Goal: Transaction & Acquisition: Purchase product/service

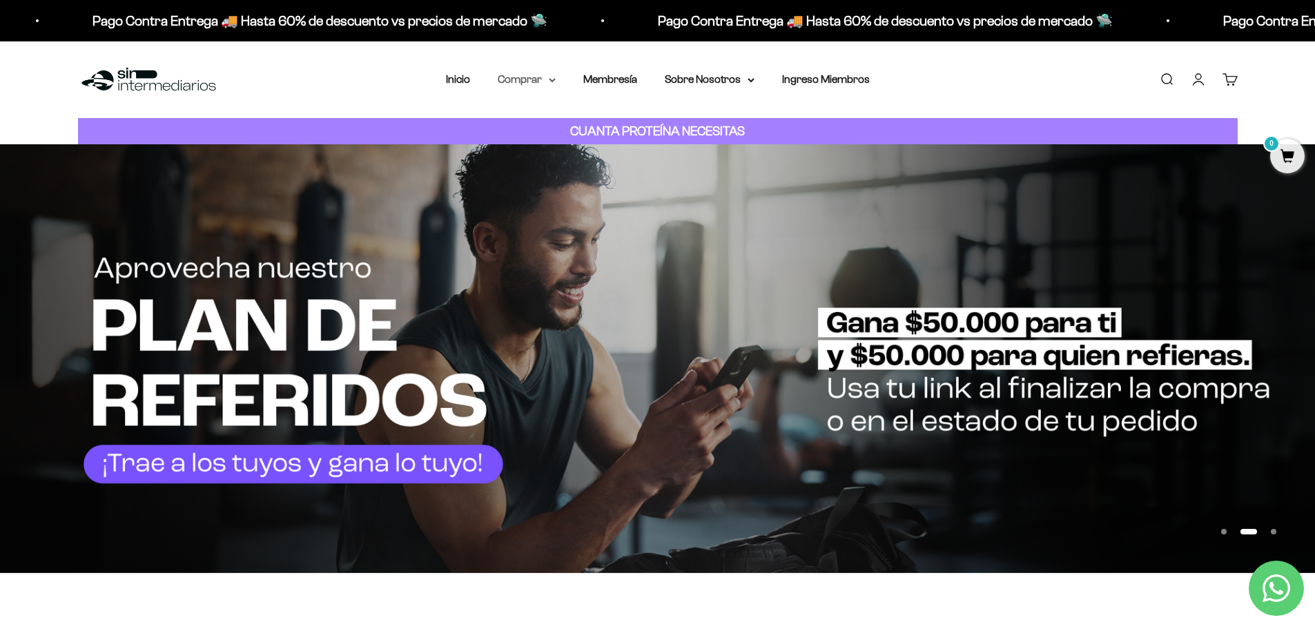
click at [554, 79] on icon at bounding box center [552, 80] width 6 height 3
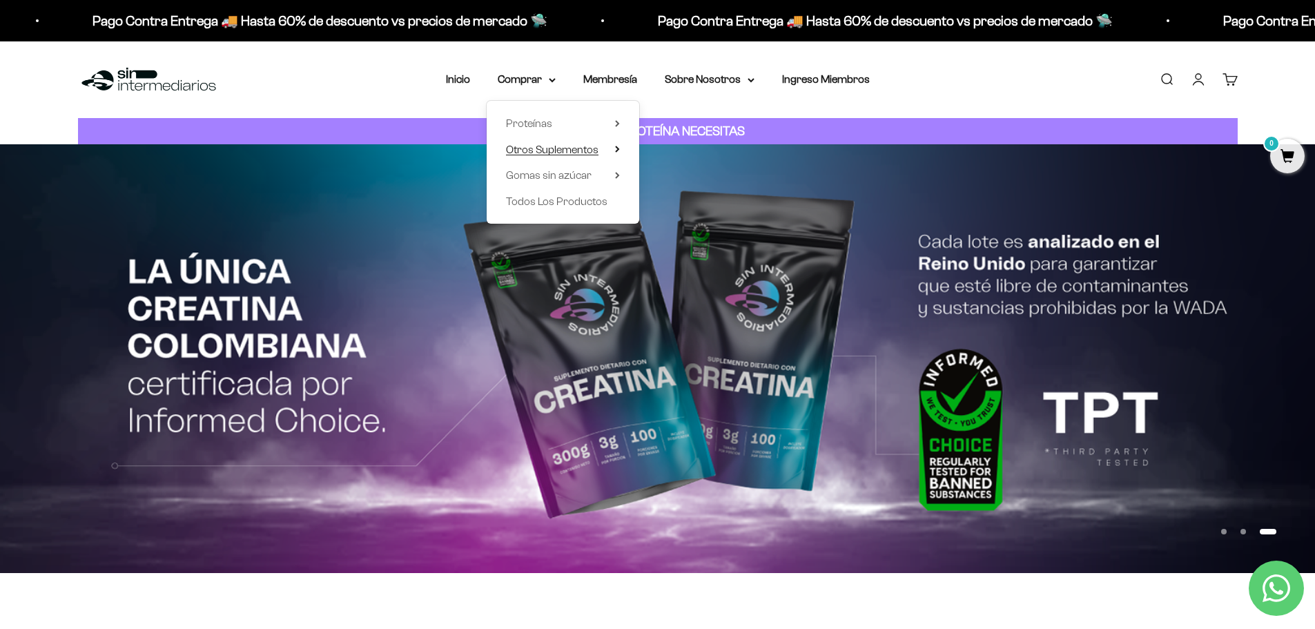
click at [575, 153] on span "Otros Suplementos" at bounding box center [552, 150] width 92 height 12
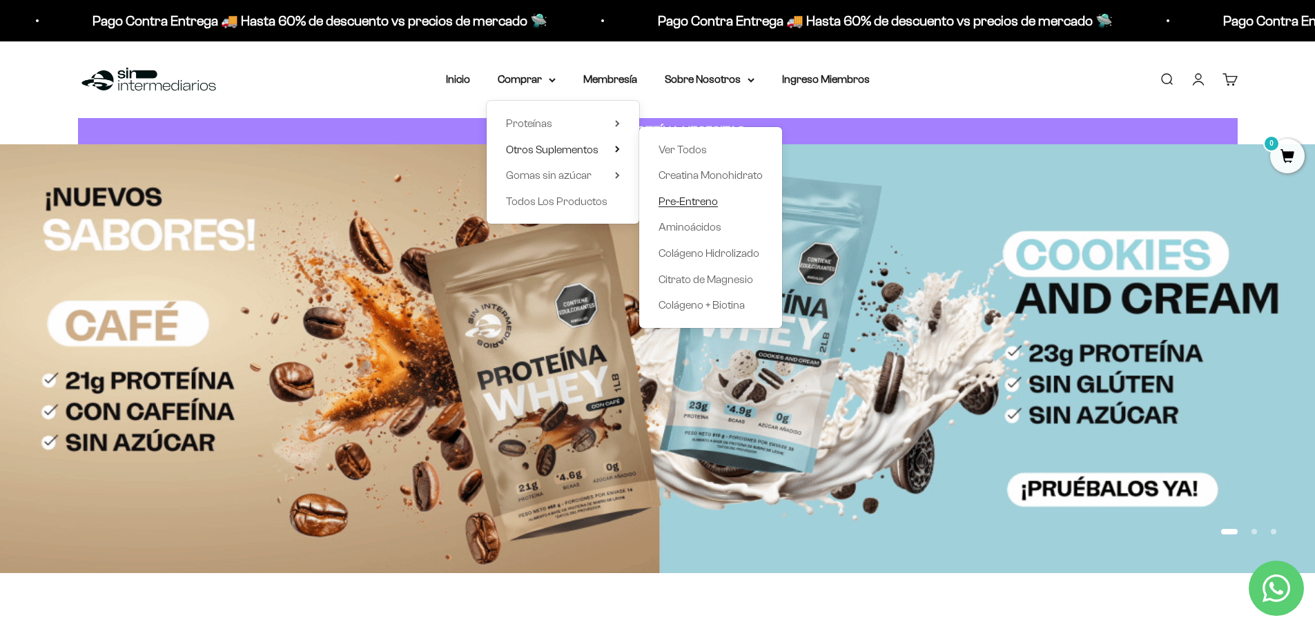
click at [685, 201] on span "Pre-Entreno" at bounding box center [688, 201] width 59 height 12
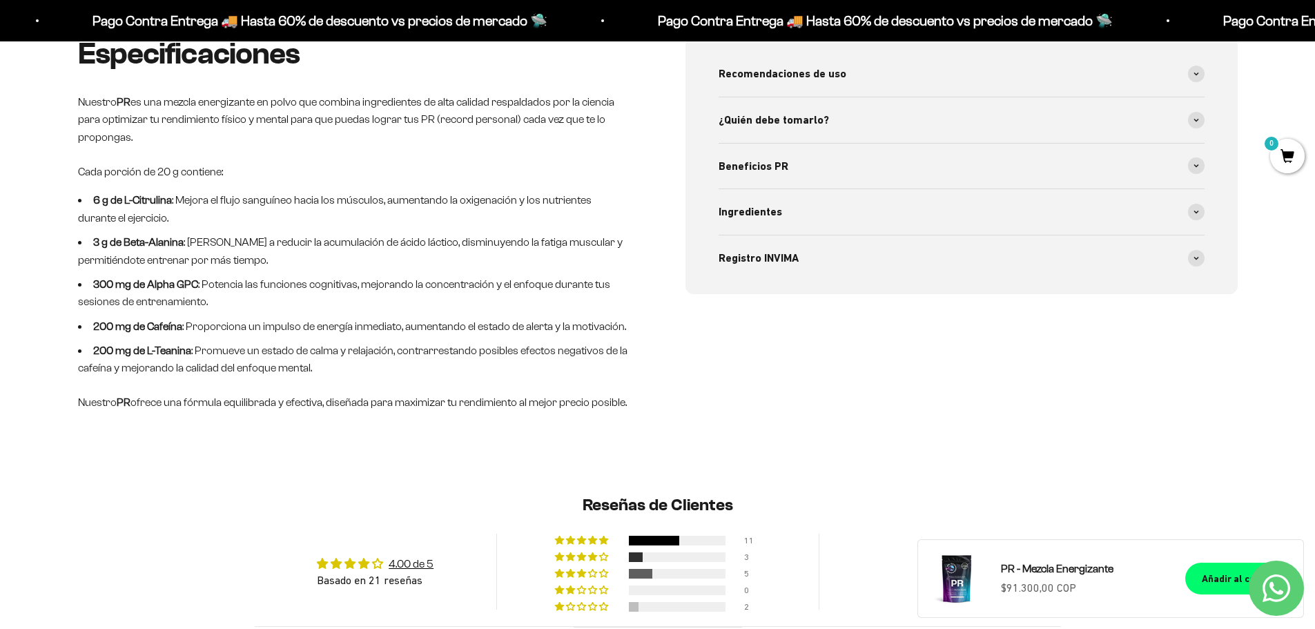
scroll to position [759, 0]
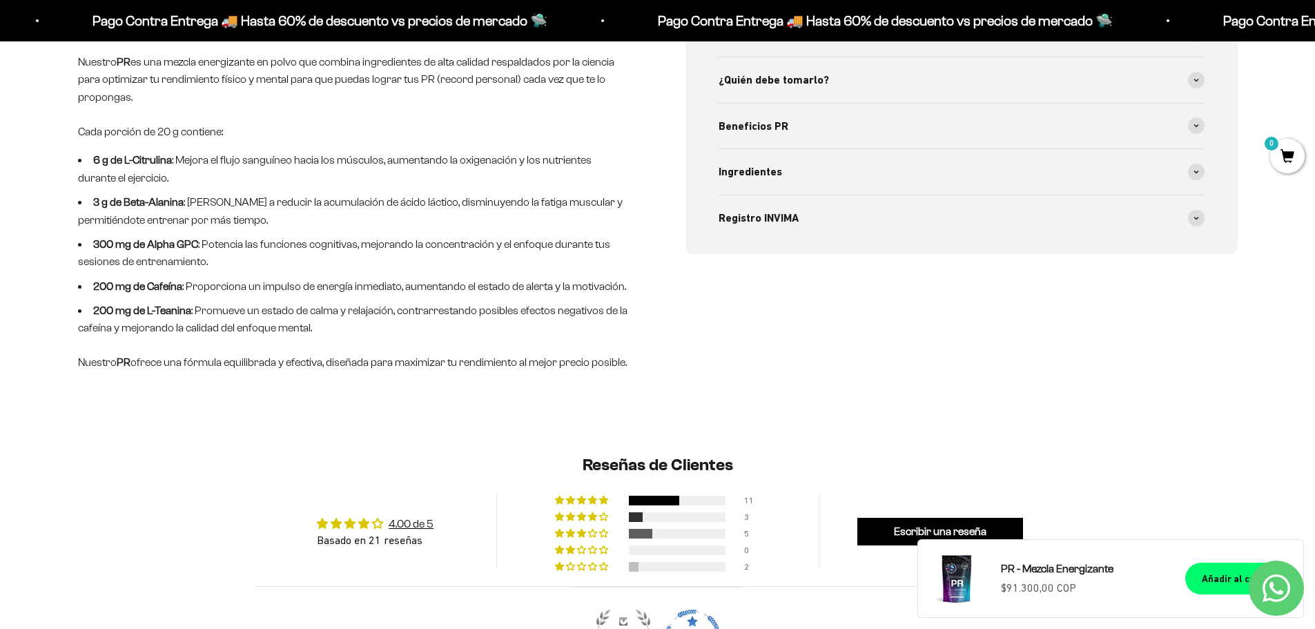
click at [195, 316] on li "200 mg de L-Teanina : Promueve un estado de calma y relajación, contrarrestando…" at bounding box center [354, 319] width 552 height 35
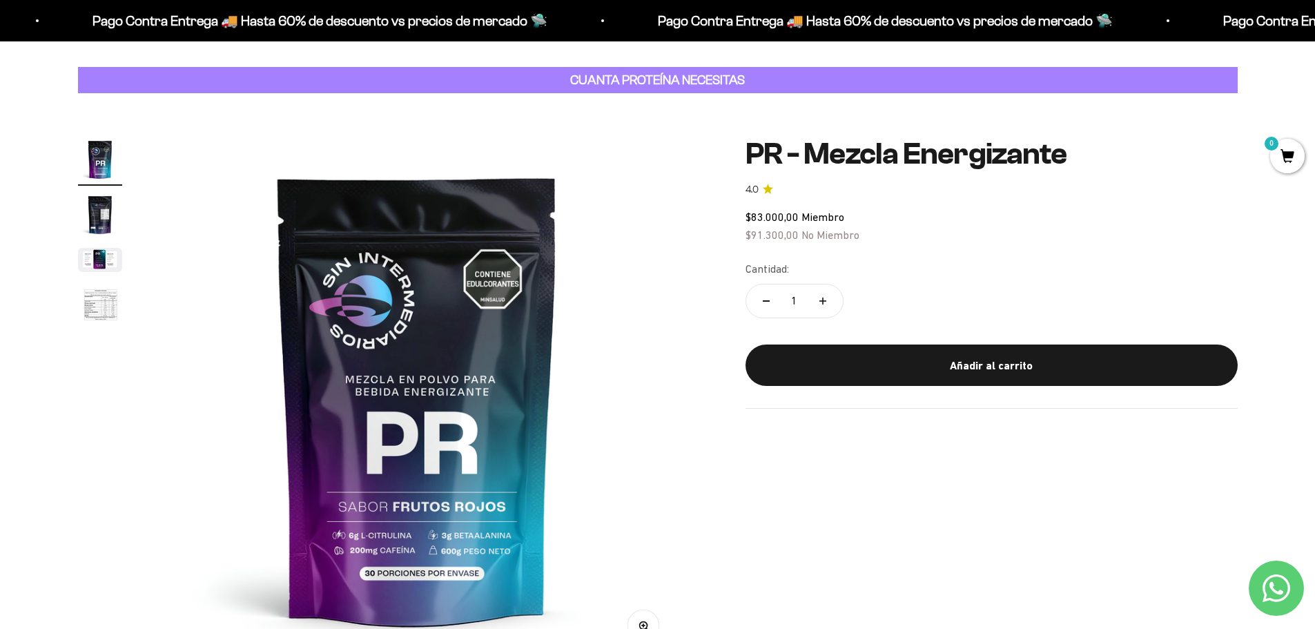
scroll to position [0, 0]
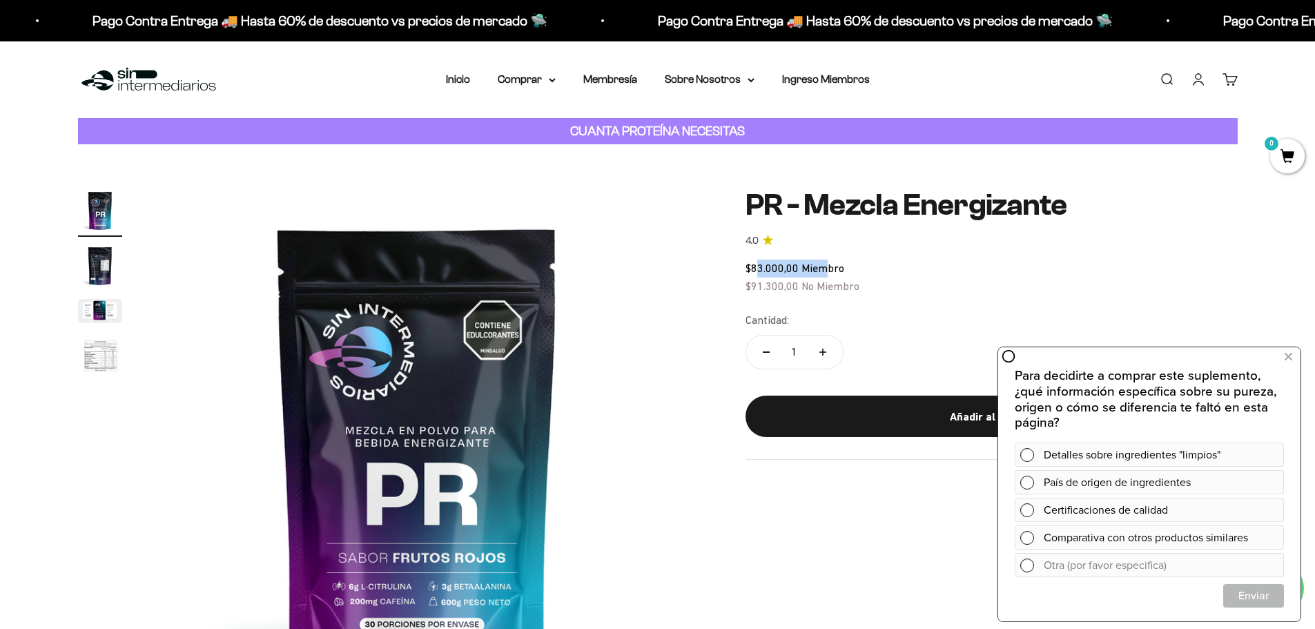
drag, startPoint x: 776, startPoint y: 271, endPoint x: 833, endPoint y: 277, distance: 57.7
click at [831, 275] on div "$83.000,00 Miembro $91.300,00 No Miembro" at bounding box center [992, 277] width 492 height 35
click at [904, 282] on div "$83.000,00 Miembro $91.300,00 No Miembro" at bounding box center [992, 277] width 492 height 35
click at [556, 81] on nav "Inicio Comprar Proteínas Ver Todos Whey Iso Vegan" at bounding box center [658, 79] width 424 height 18
click at [547, 81] on summary "Comprar" at bounding box center [527, 79] width 58 height 18
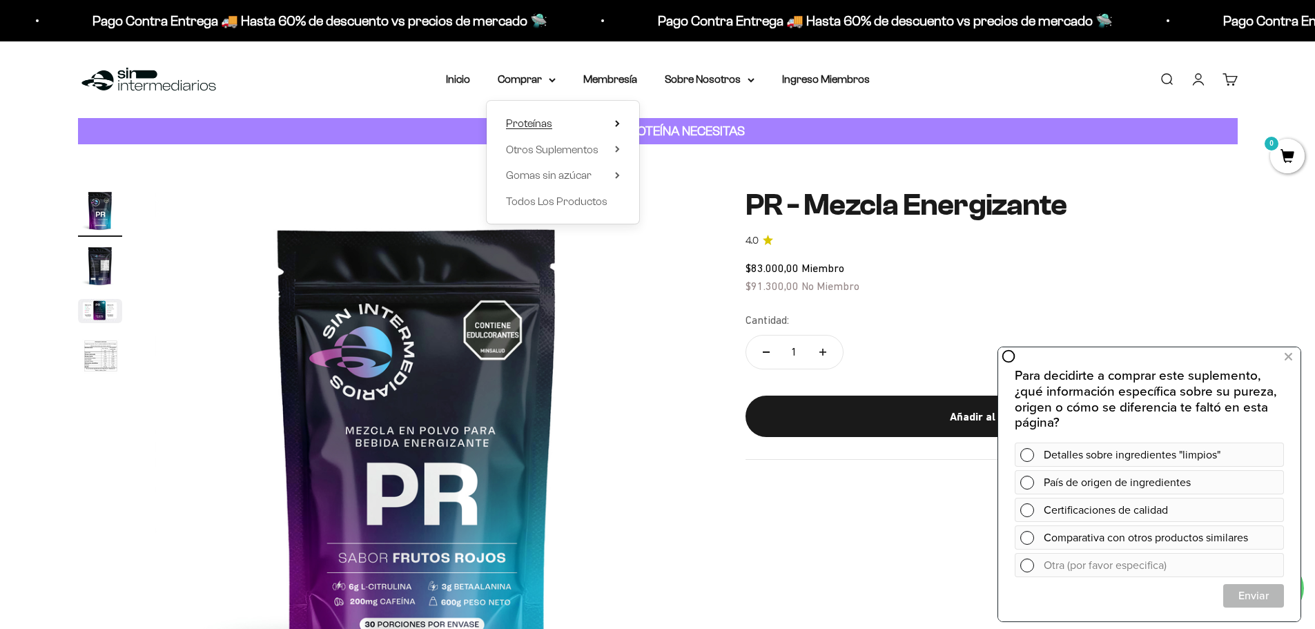
click at [616, 124] on icon at bounding box center [617, 123] width 5 height 7
click at [678, 202] on span "Vegan" at bounding box center [674, 201] width 30 height 12
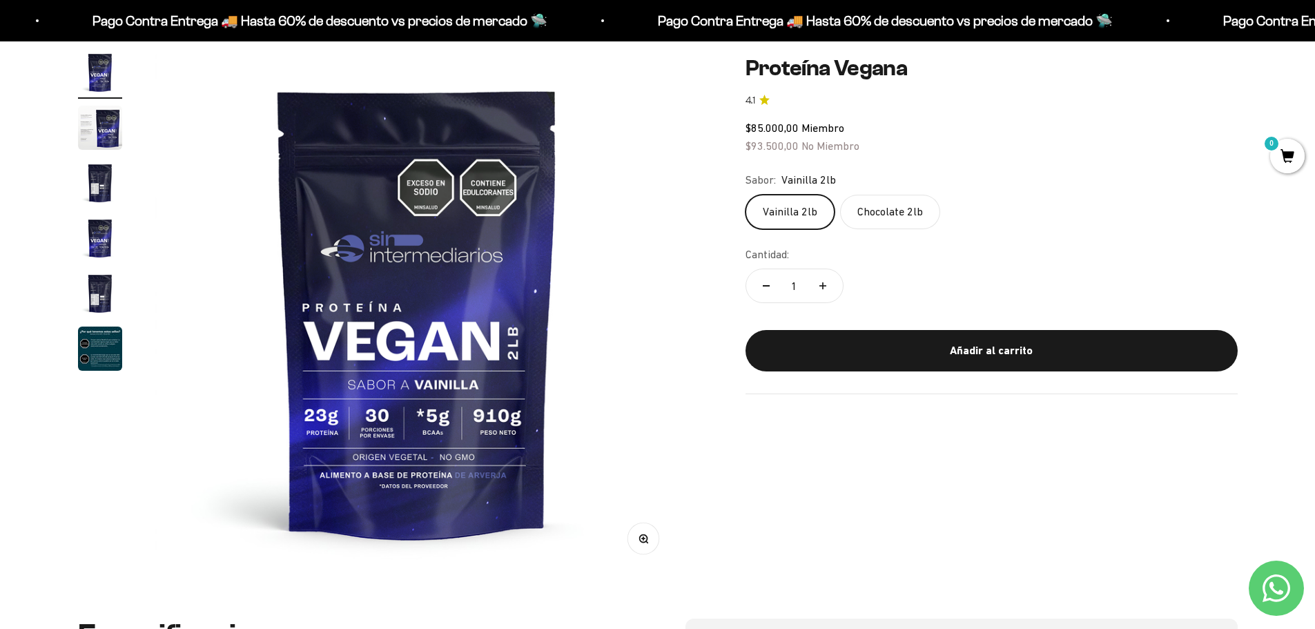
click at [590, 391] on img at bounding box center [417, 312] width 524 height 524
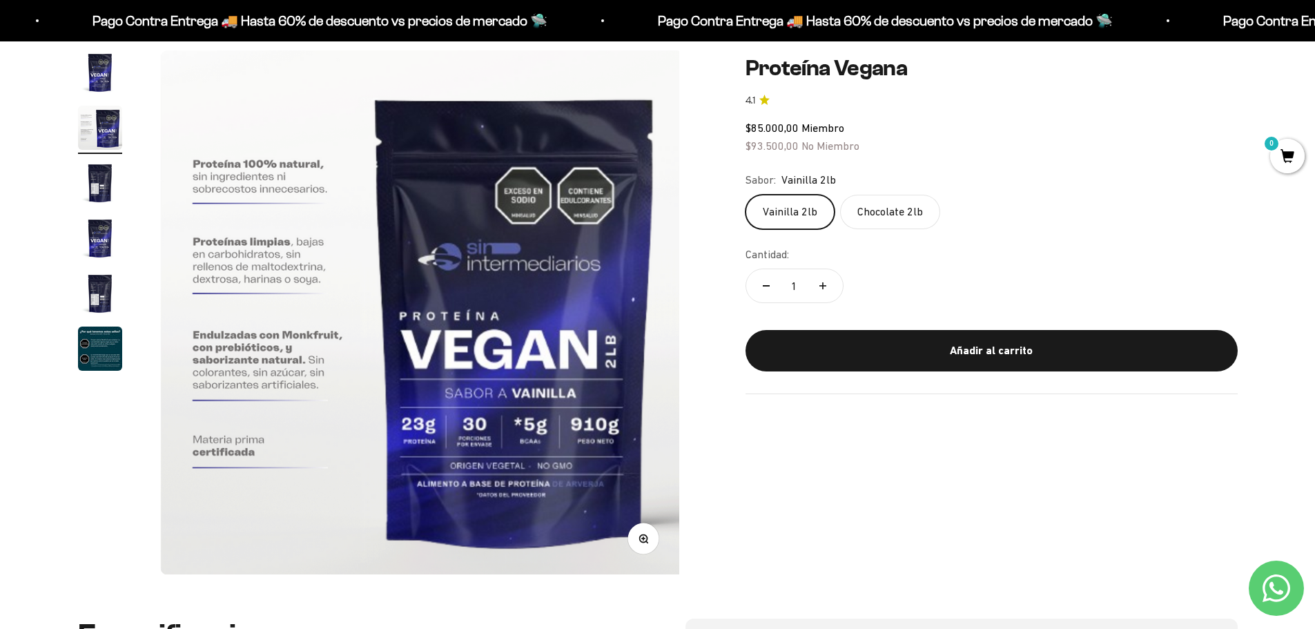
scroll to position [0, 540]
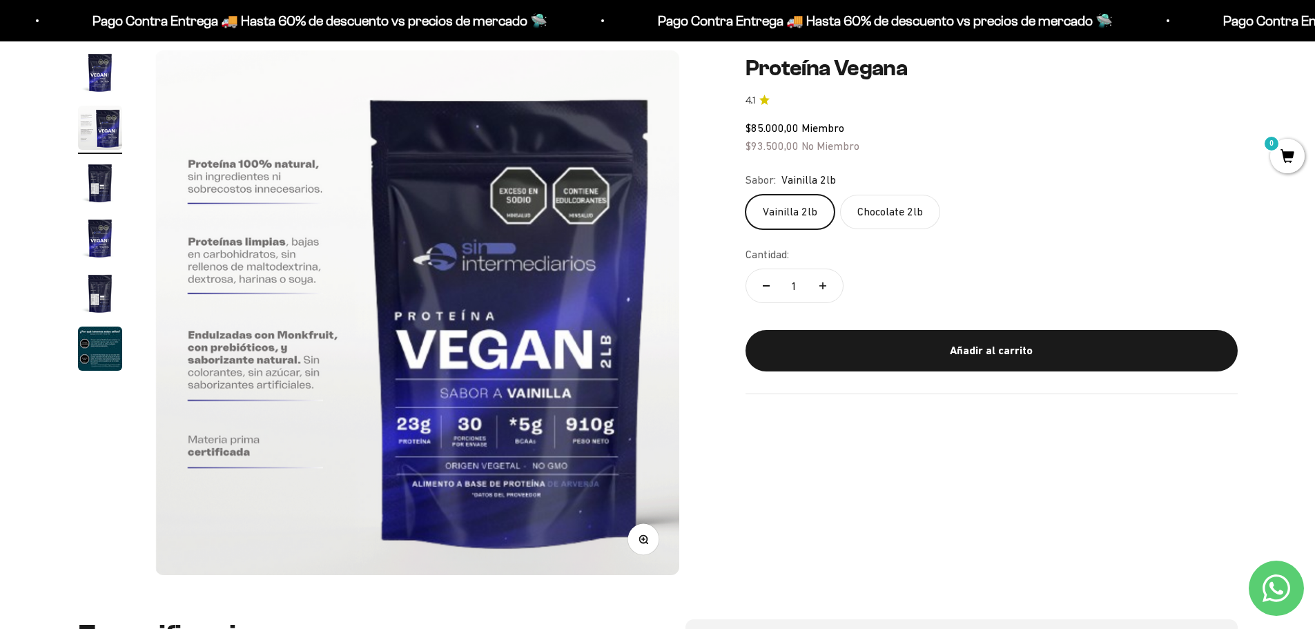
click at [609, 390] on img at bounding box center [417, 312] width 524 height 525
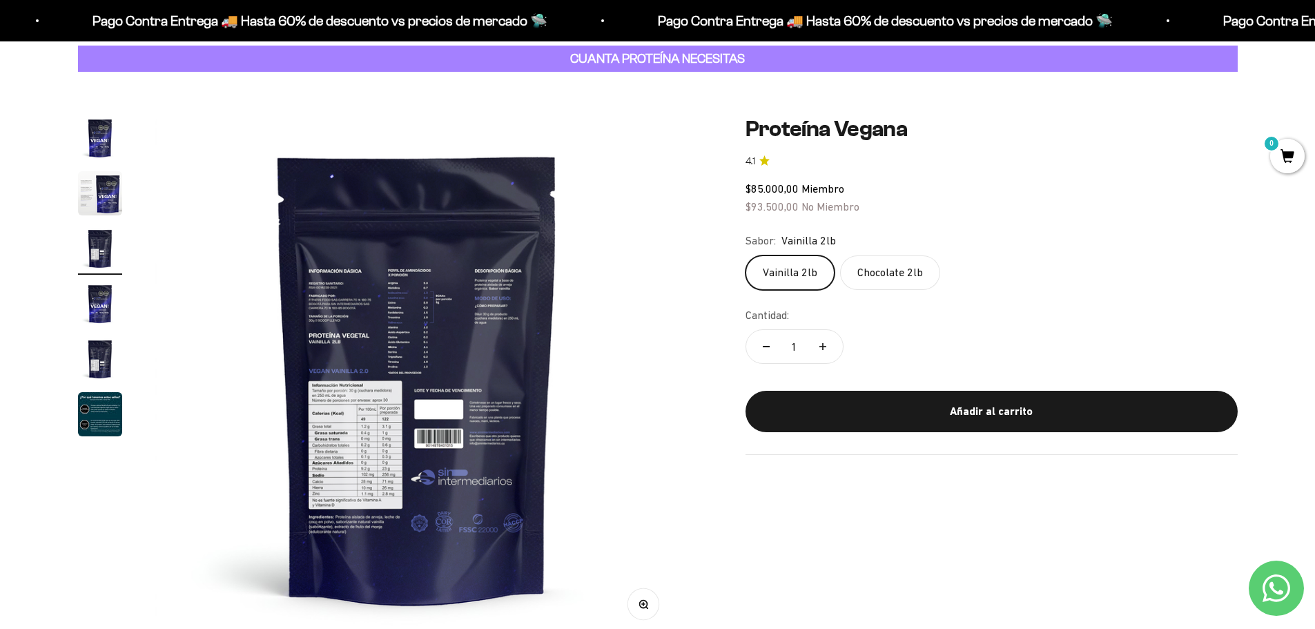
scroll to position [0, 0]
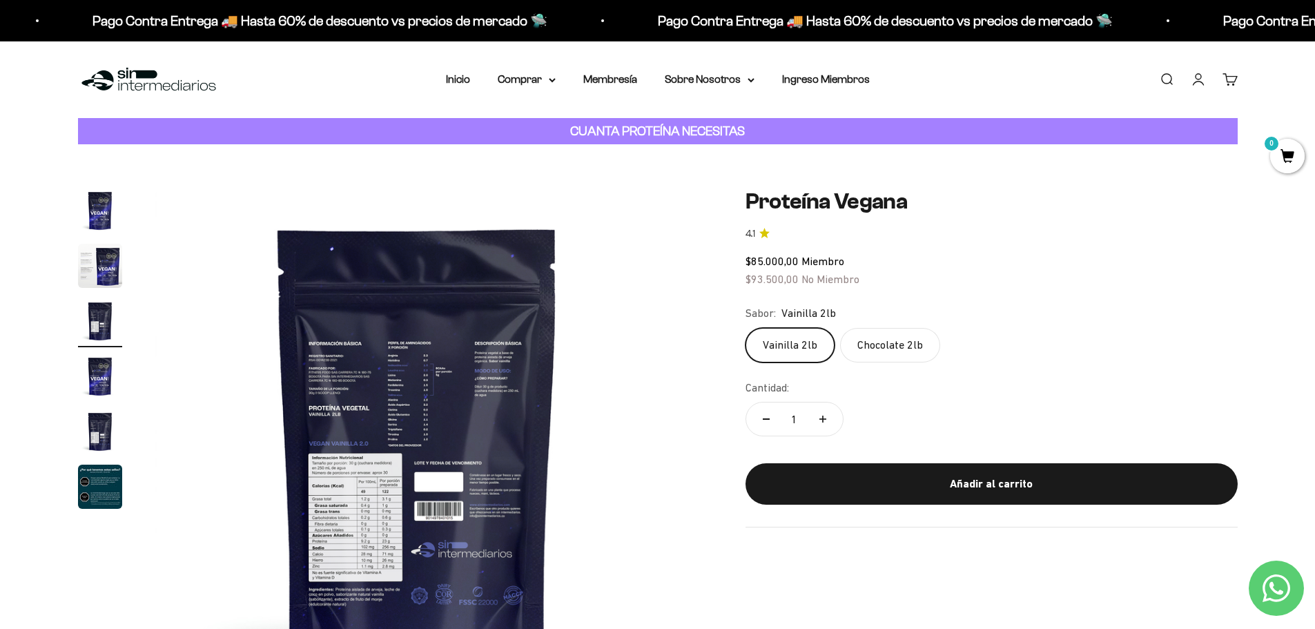
click at [472, 78] on nav "Inicio Comprar Proteínas Ver Todos Whey Iso Vegan" at bounding box center [658, 79] width 424 height 18
click at [464, 79] on link "Inicio" at bounding box center [458, 79] width 24 height 12
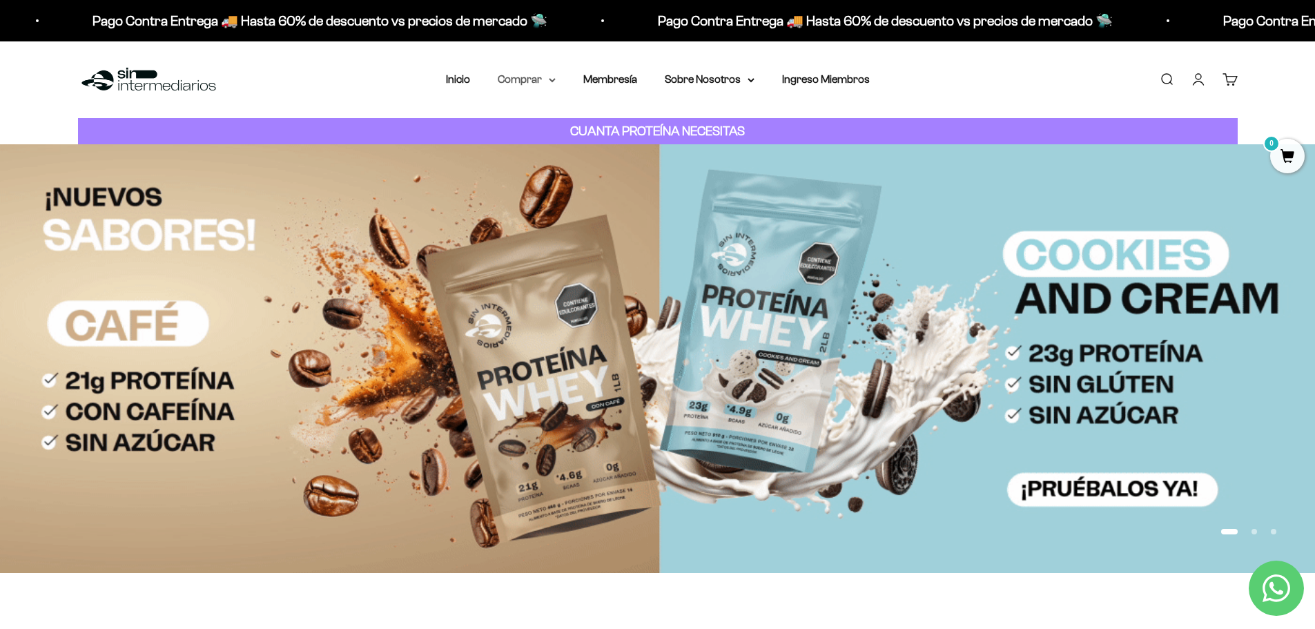
click at [534, 84] on summary "Comprar" at bounding box center [527, 79] width 58 height 18
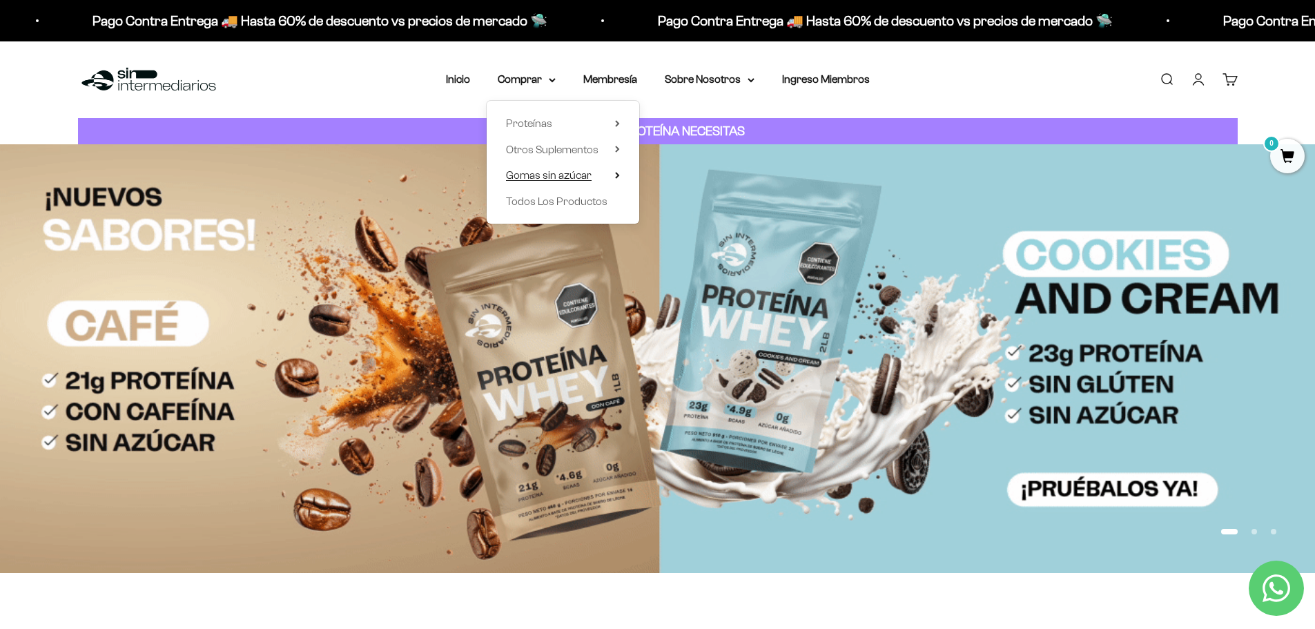
click at [590, 173] on span "Gomas sin azúcar" at bounding box center [549, 175] width 86 height 12
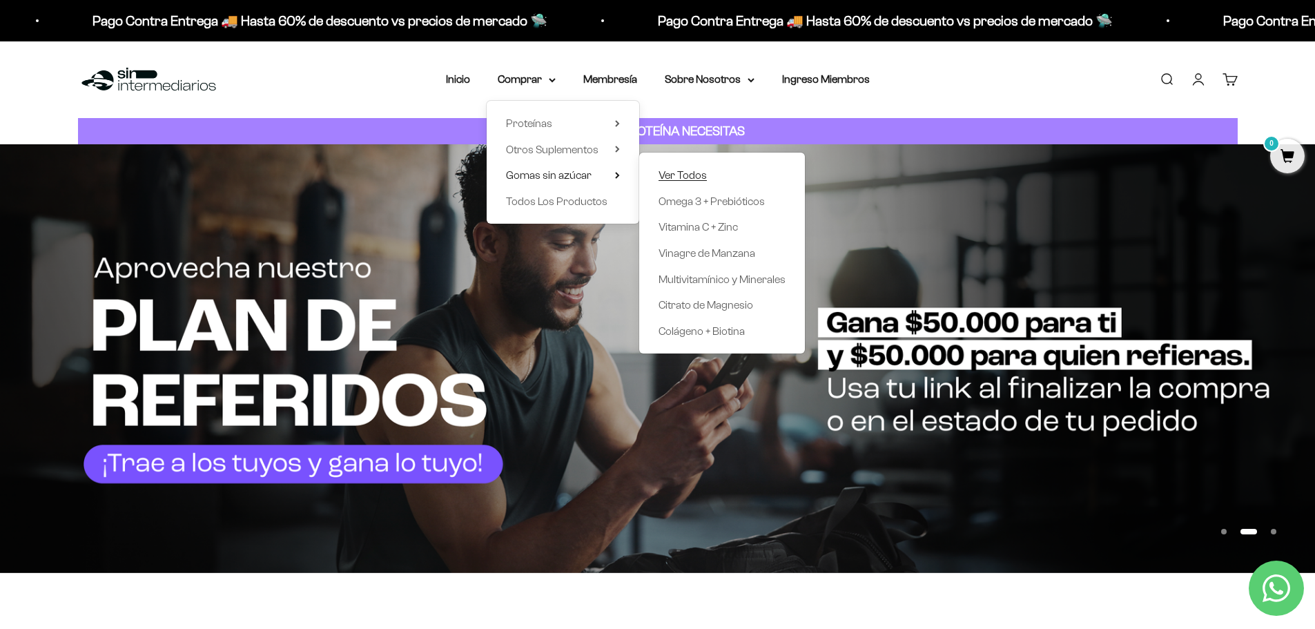
click at [719, 177] on link "Ver Todos" at bounding box center [722, 175] width 127 height 18
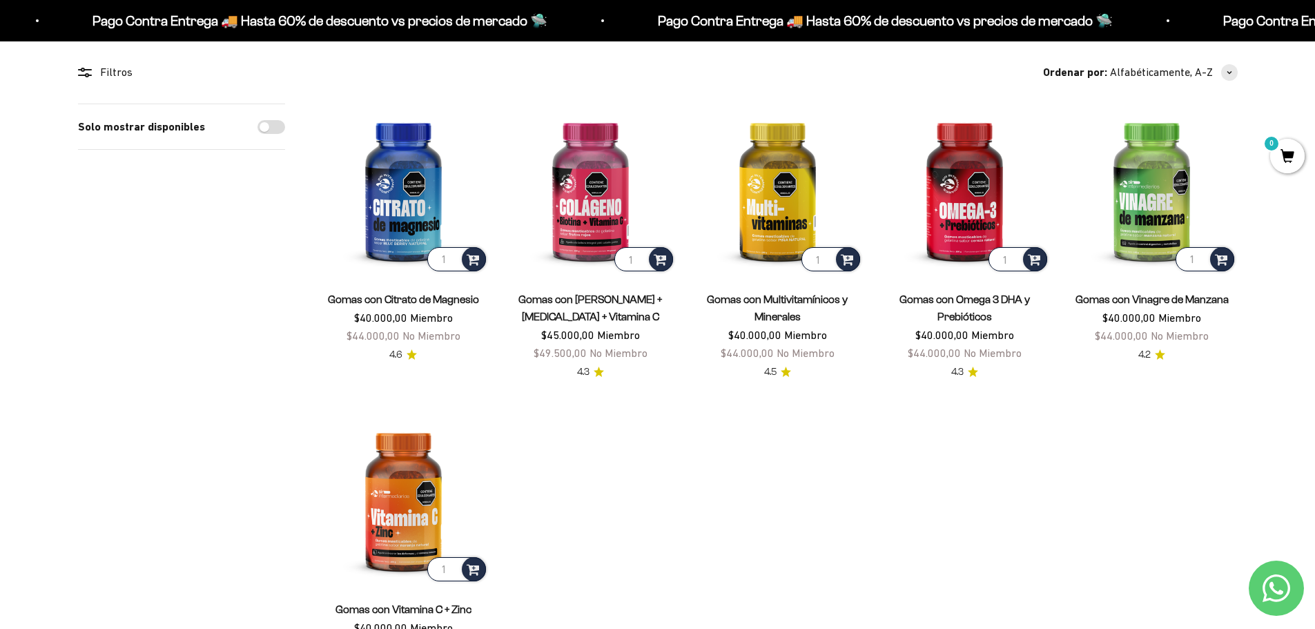
scroll to position [138, 0]
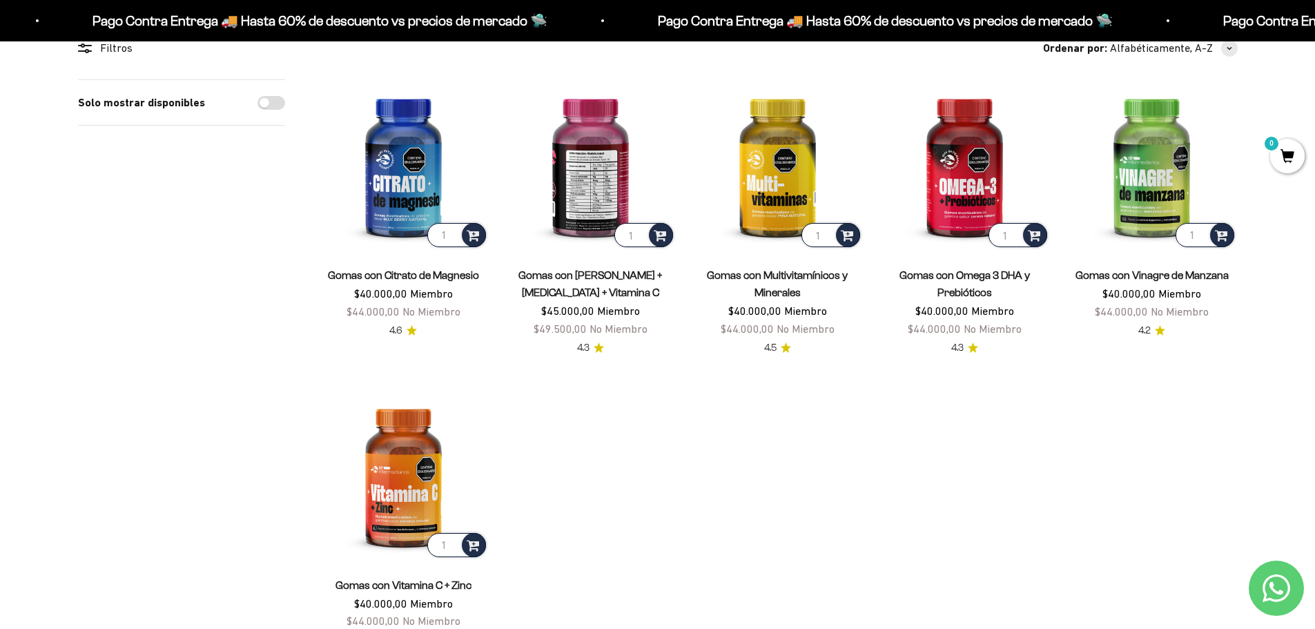
click at [582, 190] on img at bounding box center [590, 164] width 171 height 171
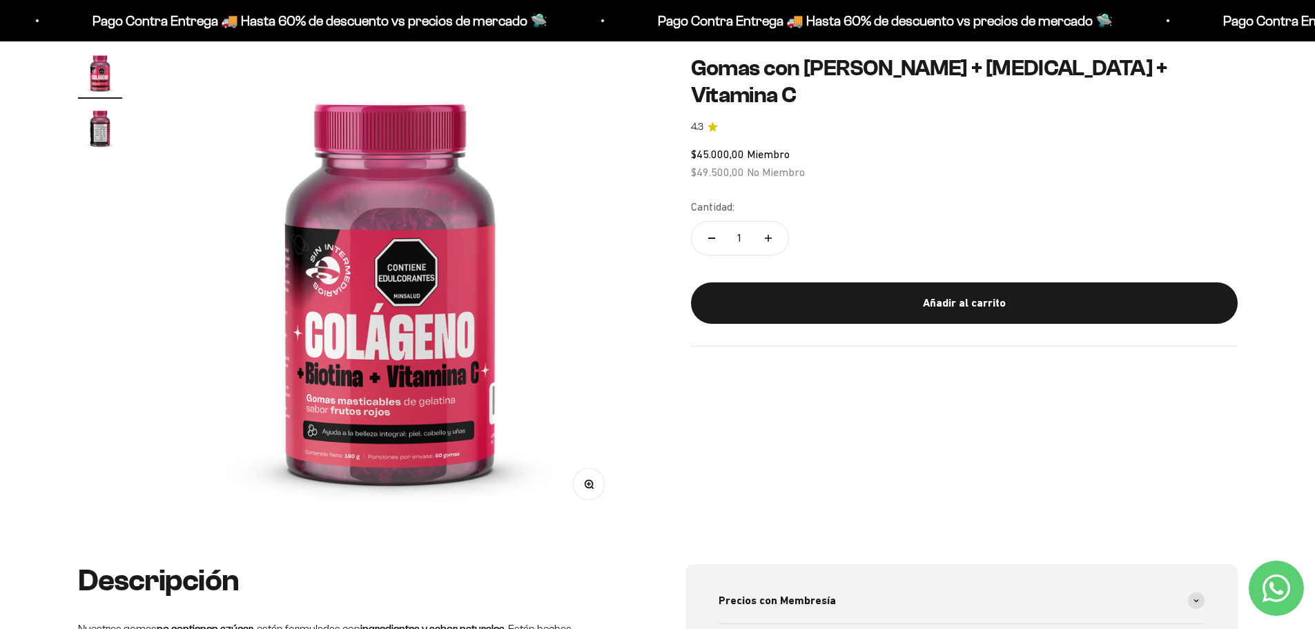
click at [460, 391] on img at bounding box center [389, 284] width 469 height 469
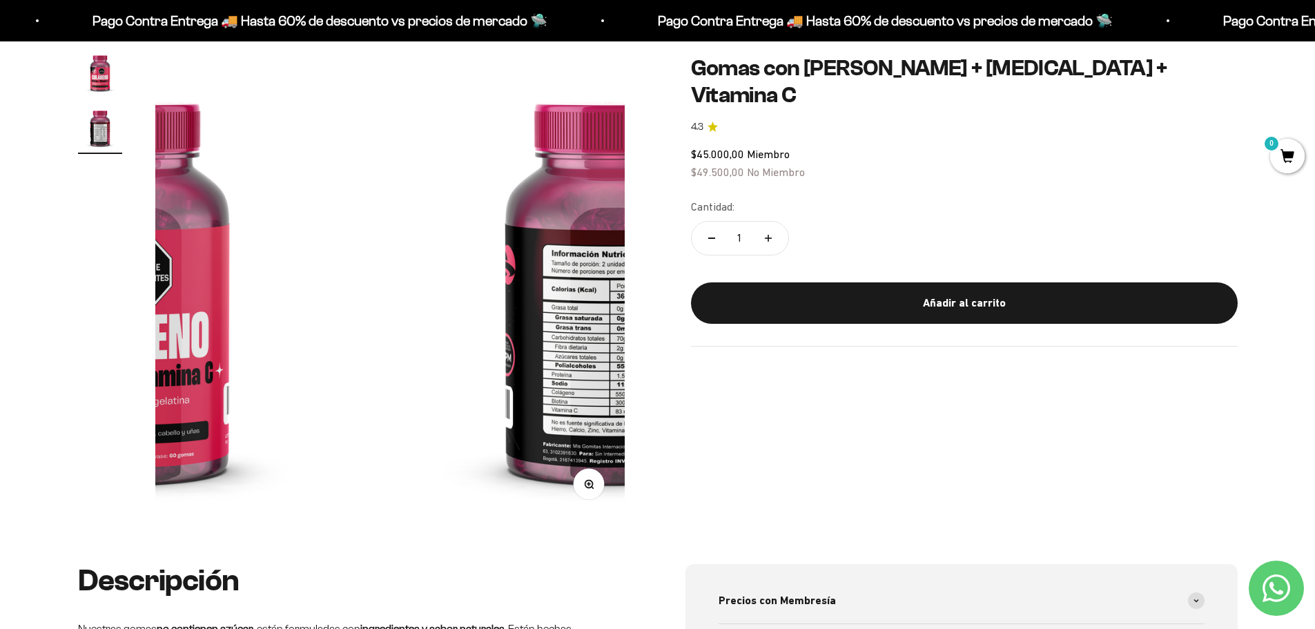
click at [458, 391] on img at bounding box center [610, 284] width 469 height 469
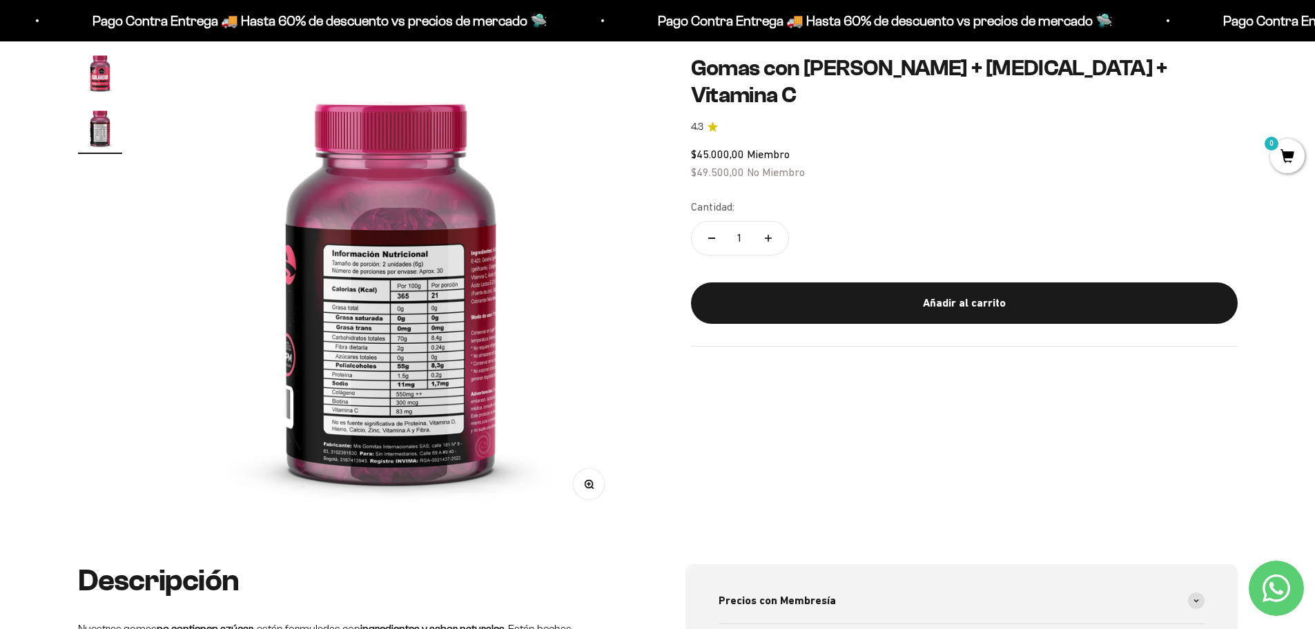
scroll to position [0, 486]
click at [458, 391] on img at bounding box center [389, 284] width 469 height 469
click at [180, 356] on img at bounding box center [389, 284] width 469 height 469
